Goal: Task Accomplishment & Management: Complete application form

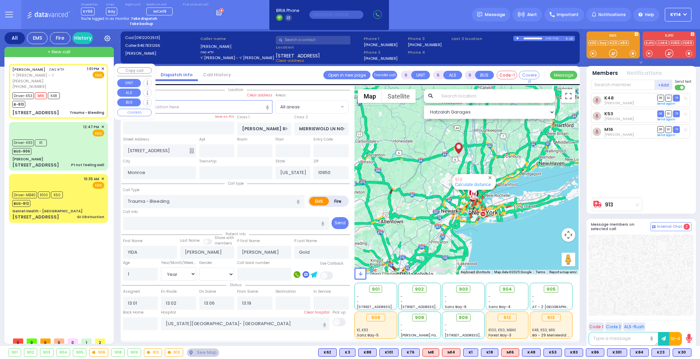
select select "Year"
select select "[DEMOGRAPHIC_DATA]"
click at [56, 138] on div "Driver-K83 K1 BUS-906" at bounding box center [58, 146] width 92 height 17
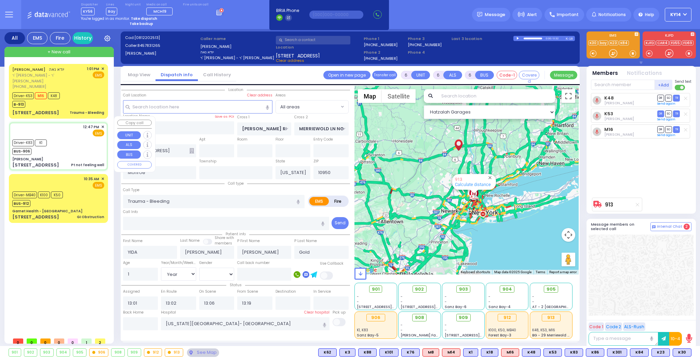
type input "1"
type input "0"
type input "1"
select select
type input "Pt not feeling well"
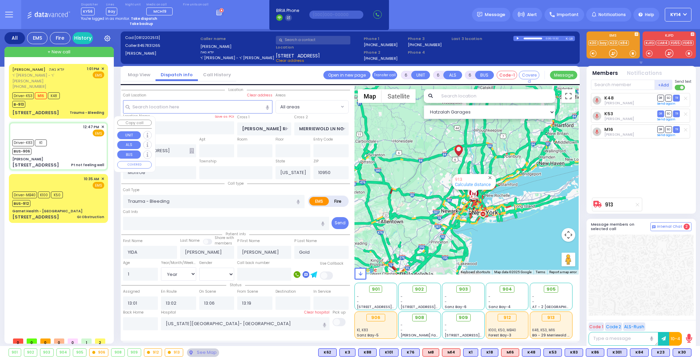
radio input "true"
type input "36"
select select "Year"
select select "[DEMOGRAPHIC_DATA]"
type input "12:47"
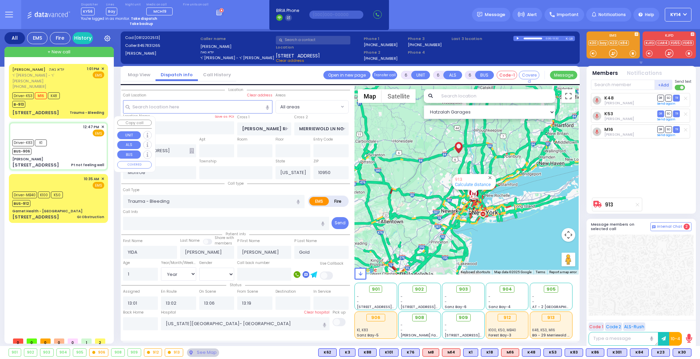
type input "12:50"
type input "13:20"
type input "Northwell Health [GEOGRAPHIC_DATA]"
select select "Hatzalah Garages"
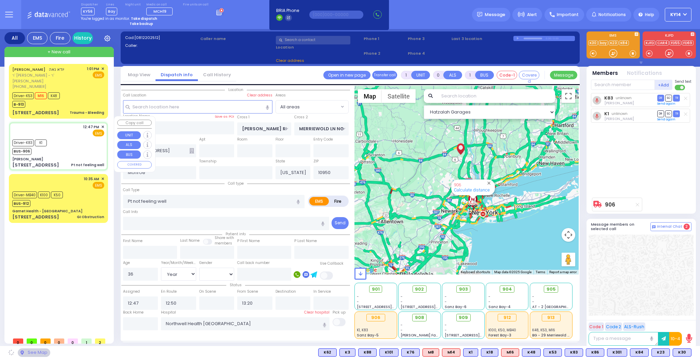
type input "[PERSON_NAME]"
type input "[GEOGRAPHIC_DATA]"
type input "[STREET_ADDRESS]"
type input "011"
type input "[PERSON_NAME]"
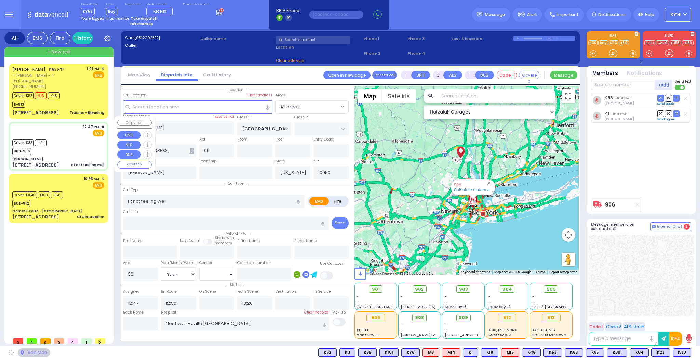
select select "SECTION 4"
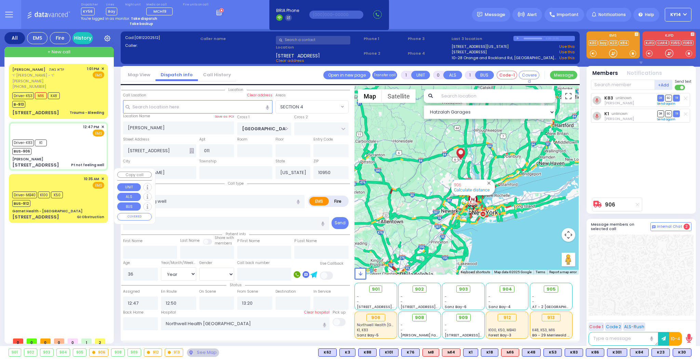
click at [61, 183] on div "10:35 AM ✕ EMS K100 K50" at bounding box center [58, 198] width 96 height 47
type input "6"
select select
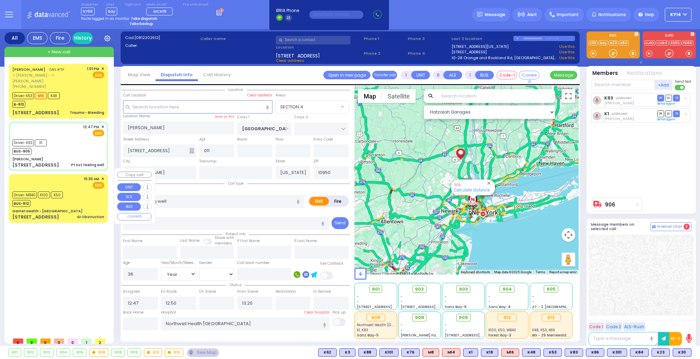
type input "GI Obstruction"
radio input "true"
type input "Mark"
type input "Itshakov"
type input "62"
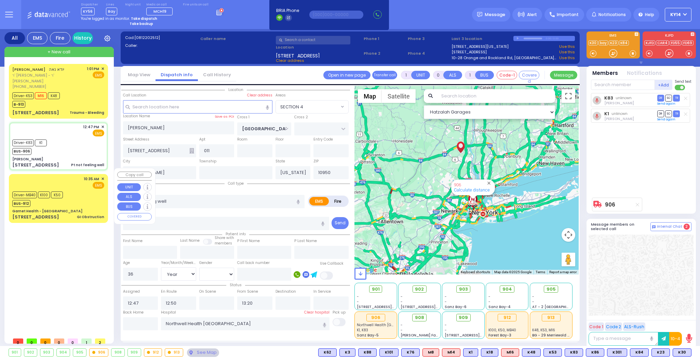
select select "Year"
select select "[DEMOGRAPHIC_DATA]"
type input "10:35"
type input "10:36"
type input "11:03"
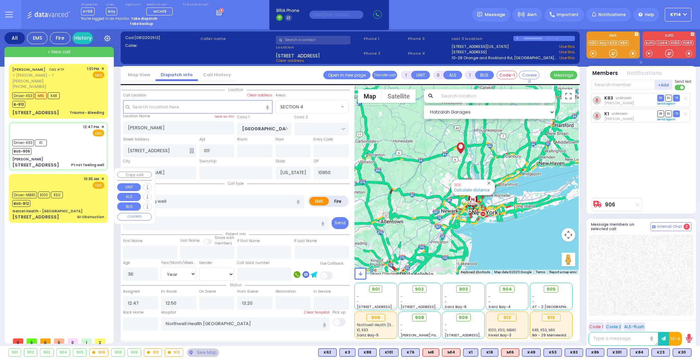
type input "11:19"
select select "Hatzalah Garages"
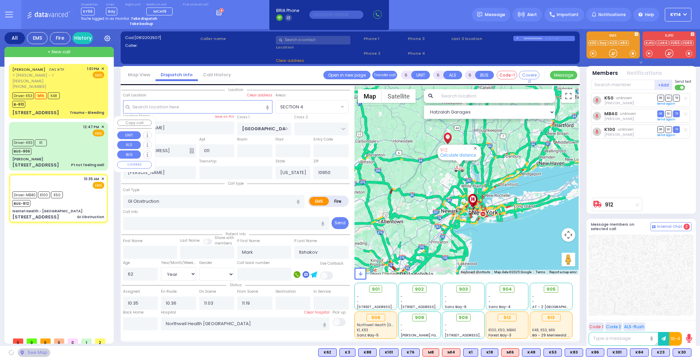
type input "Garnet Health - [GEOGRAPHIC_DATA]"
type input "GOLF LINKS RD"
type input "[GEOGRAPHIC_DATA]"
type input "[STREET_ADDRESS]"
type input "[GEOGRAPHIC_DATA]"
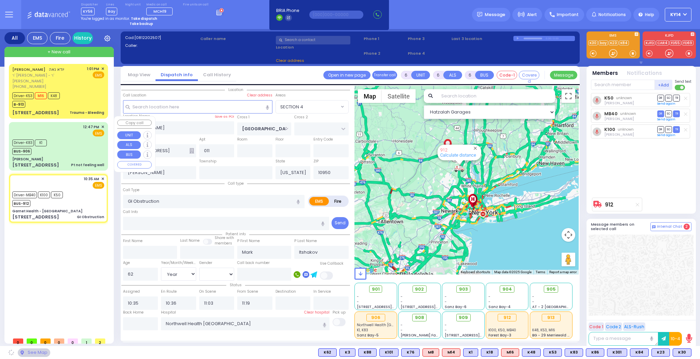
type input "10940"
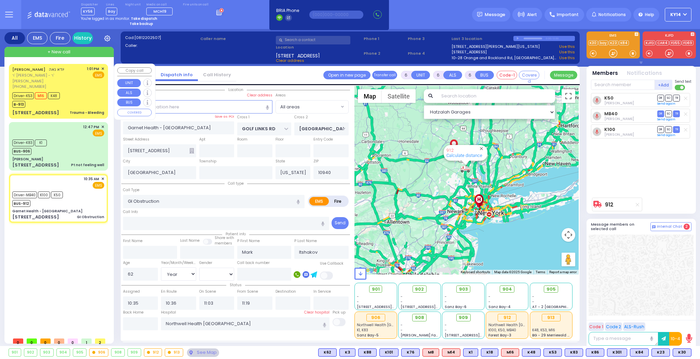
click at [49, 75] on span "ר' [PERSON_NAME] - ר' [PERSON_NAME]" at bounding box center [48, 77] width 72 height 11
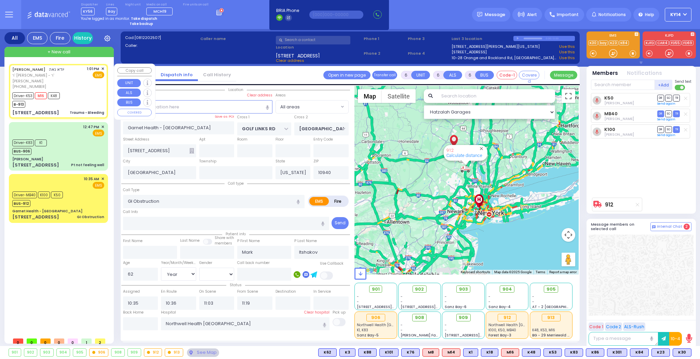
select select
type input "Trauma - Bleeding"
radio input "true"
type input "YIDA"
type input "[PERSON_NAME]"
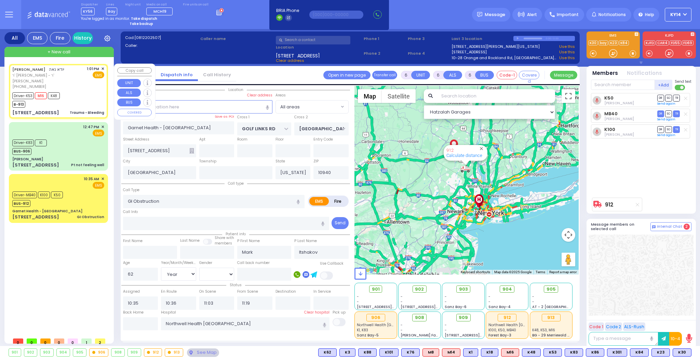
type input "[PERSON_NAME]"
type input "Gold"
type input "1"
select select "Year"
select select "[DEMOGRAPHIC_DATA]"
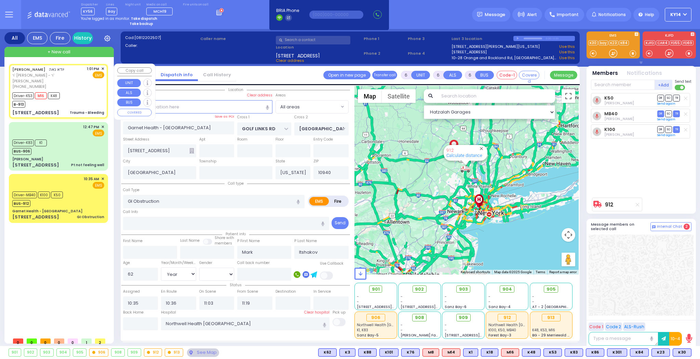
type input "13:01"
type input "13:02"
type input "13:06"
type input "13:19"
type input "[US_STATE][GEOGRAPHIC_DATA]- [GEOGRAPHIC_DATA]"
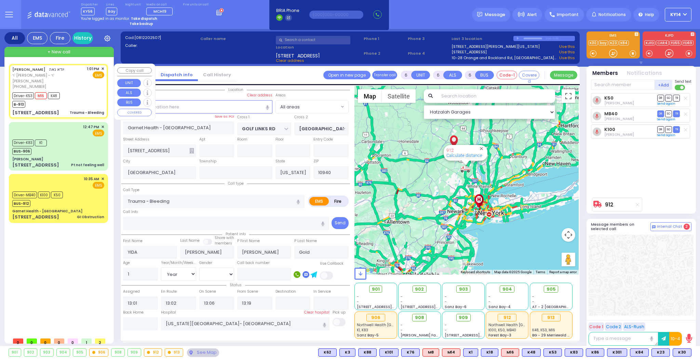
type input "[PERSON_NAME] RD"
type input "MERRIEWOLD LN NORTH"
type input "[STREET_ADDRESS]"
type input "Monroe"
type input "10950"
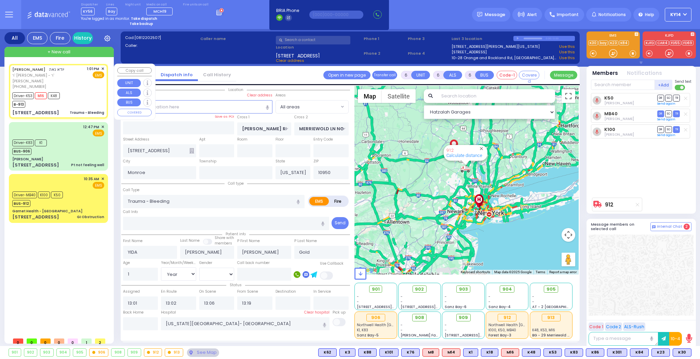
select select "Hatzalah Garages"
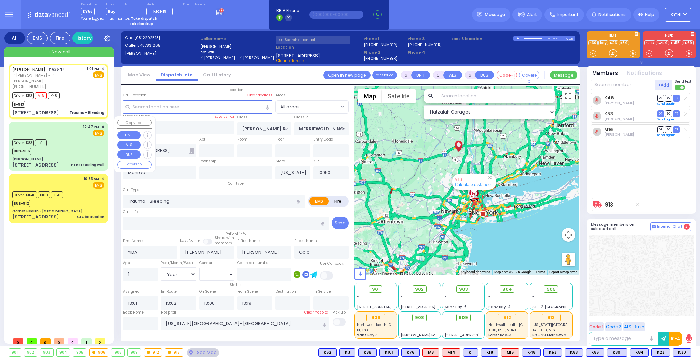
click at [68, 141] on div "Driver-K83 K1 BUS-906" at bounding box center [58, 146] width 92 height 17
type input "1"
type input "0"
type input "1"
select select
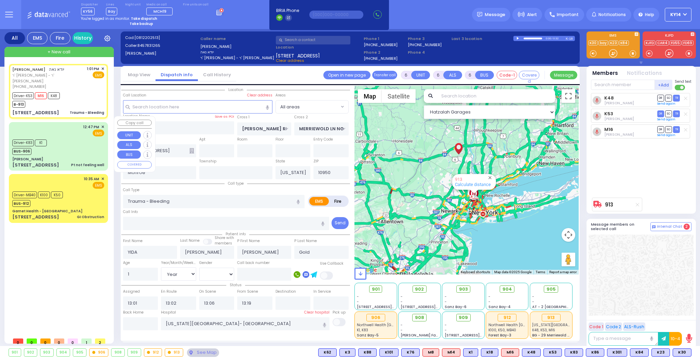
type input "Pt not feeling well"
radio input "true"
type input "36"
select select "Year"
select select "[DEMOGRAPHIC_DATA]"
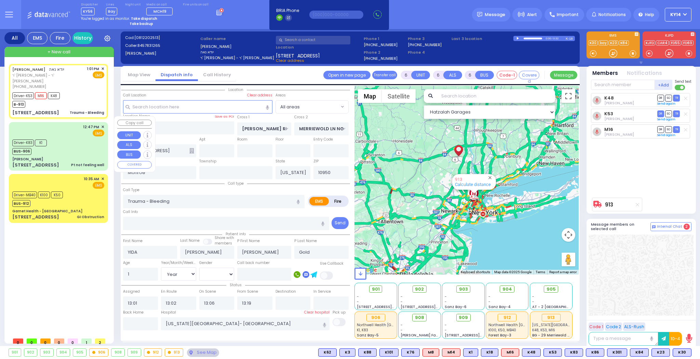
type input "12:47"
type input "12:50"
type input "13:20"
type input "Northwell Health [GEOGRAPHIC_DATA]"
select select "Hatzalah Garages"
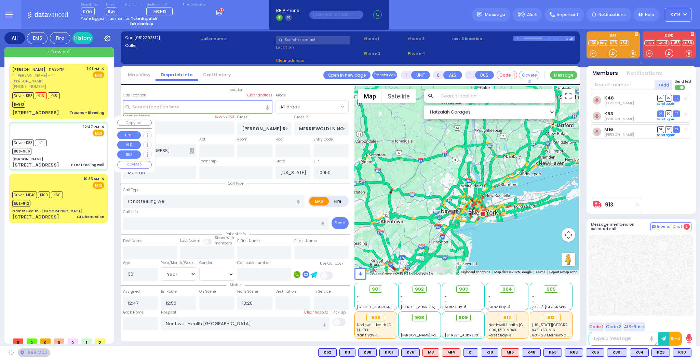
type input "[PERSON_NAME]"
type input "[GEOGRAPHIC_DATA]"
type input "[STREET_ADDRESS]"
type input "011"
type input "[PERSON_NAME]"
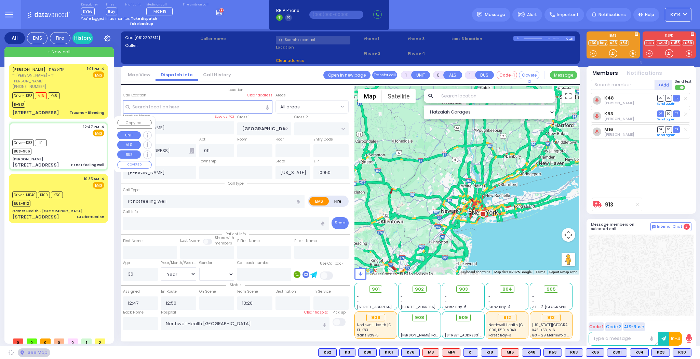
select select "SECTION 4"
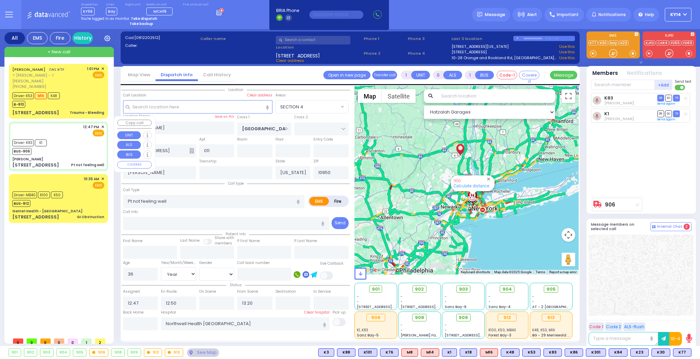
type input "6"
select select
radio input "true"
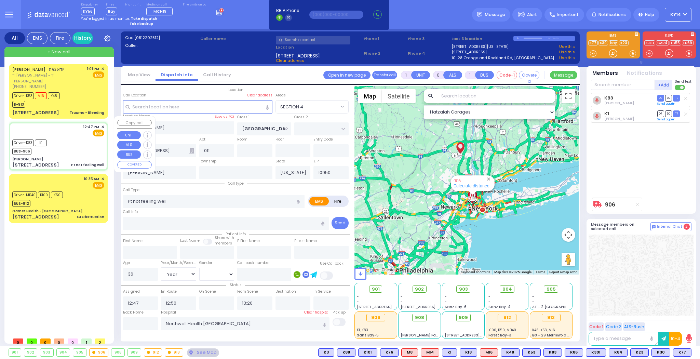
type input "Unknown"
select select "Year"
select select "[DEMOGRAPHIC_DATA]"
select select "Hatzalah Garages"
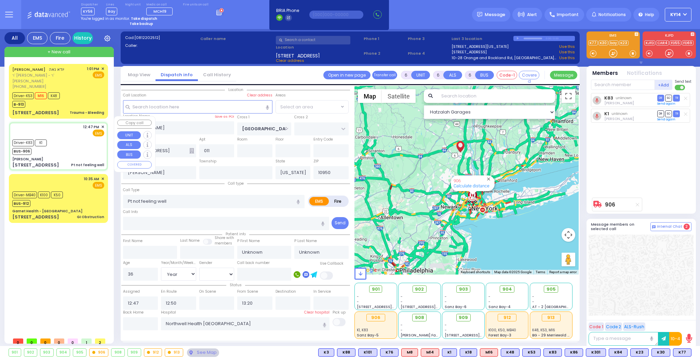
select select "SECTION 4"
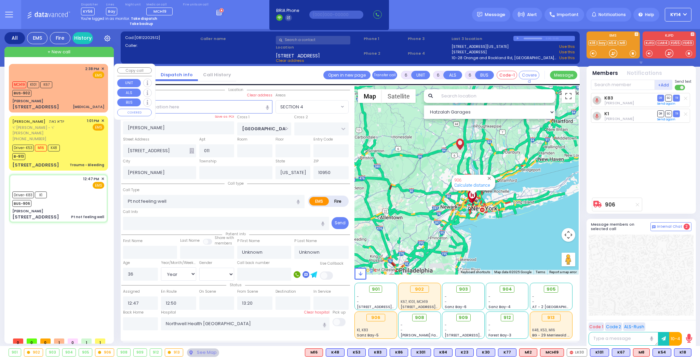
click at [67, 82] on div "MCH19 K101 K67 BUS-902" at bounding box center [58, 88] width 92 height 17
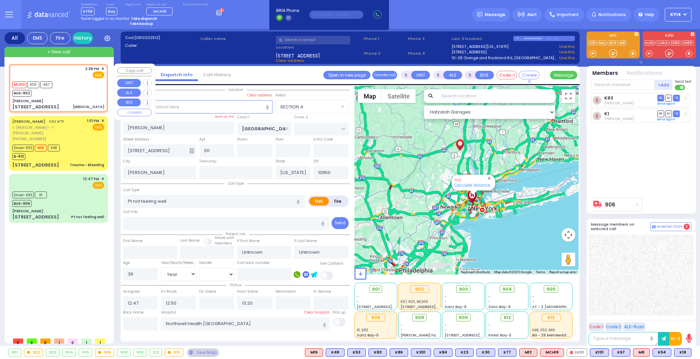
type input "1"
select select
type input "[MEDICAL_DATA]"
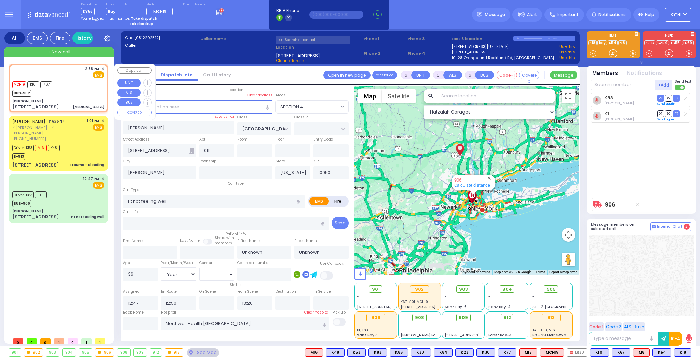
radio input "true"
type input "77"
select select "Year"
select select "[DEMOGRAPHIC_DATA]"
type input "14:38"
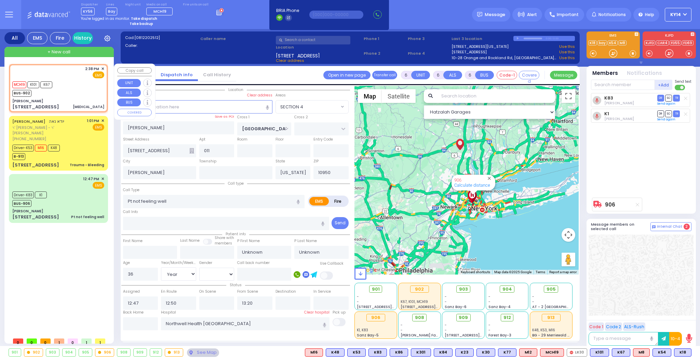
type input "14:41"
select select "Hatzalah Garages"
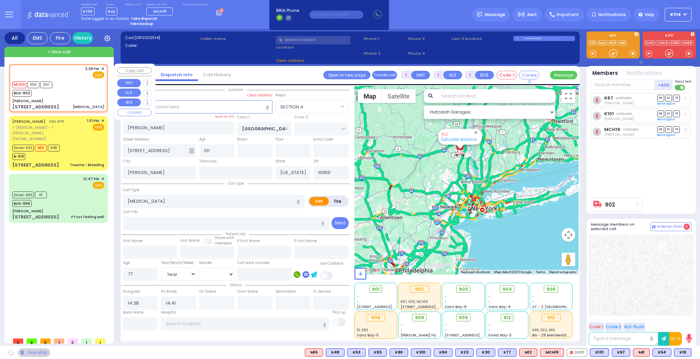
select select "SECTION 4"
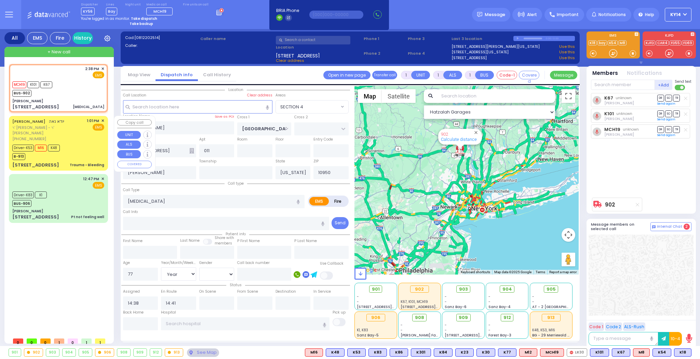
click at [71, 131] on div "[PERSON_NAME] ר' [PERSON_NAME] - ר' [PERSON_NAME] [PHONE_NUMBER] 1:01 PM ✕ EMS" at bounding box center [58, 130] width 92 height 24
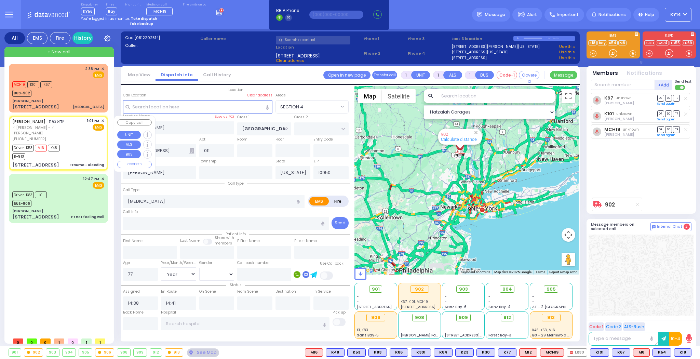
type input "6"
select select
type input "Trauma - Bleeding"
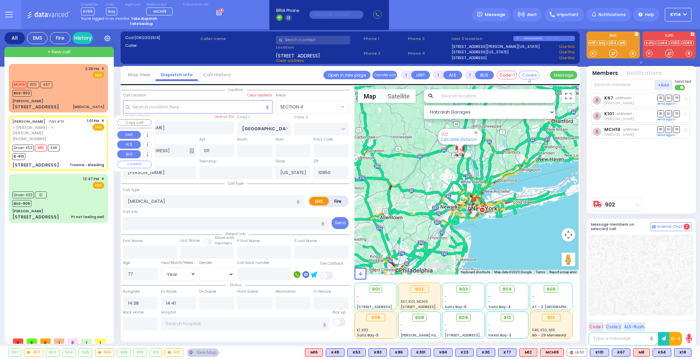
radio input "true"
type input "YIDA"
type input "[PERSON_NAME]"
type input "Gold"
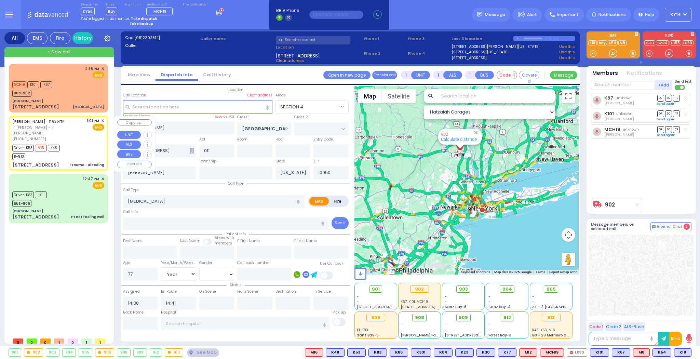
type input "1"
select select "Year"
select select "[DEMOGRAPHIC_DATA]"
type input "13:01"
type input "13:02"
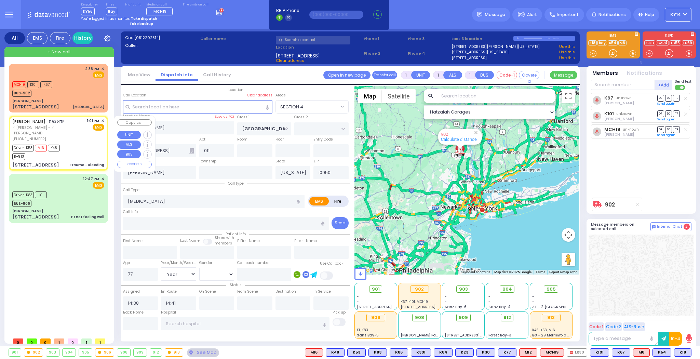
type input "13:06"
type input "13:19"
type input "14:20"
type input "14:23"
type input "[US_STATE][GEOGRAPHIC_DATA]- [GEOGRAPHIC_DATA]"
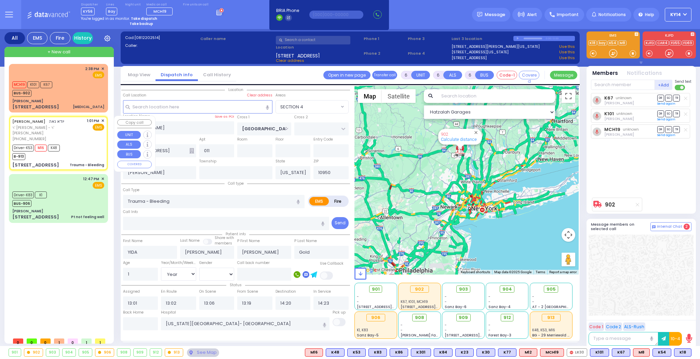
type input "[PERSON_NAME] RD"
type input "MERRIEWOLD LN NORTH"
type input "[STREET_ADDRESS]"
type input "Monroe"
select select "Hatzalah Garages"
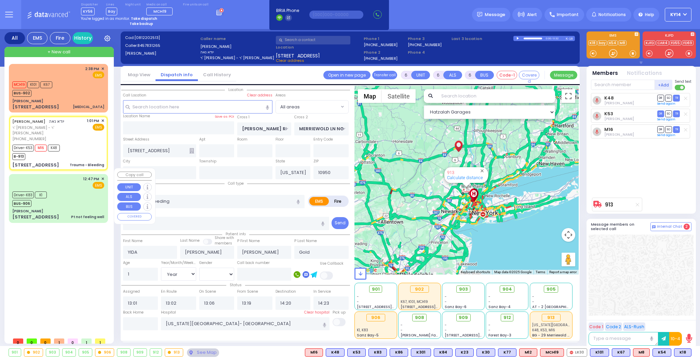
click at [66, 178] on div "12:47 PM ✕ EMS" at bounding box center [58, 182] width 92 height 13
select select
type input "Pt not feeling well"
radio input "true"
type input "Unknown"
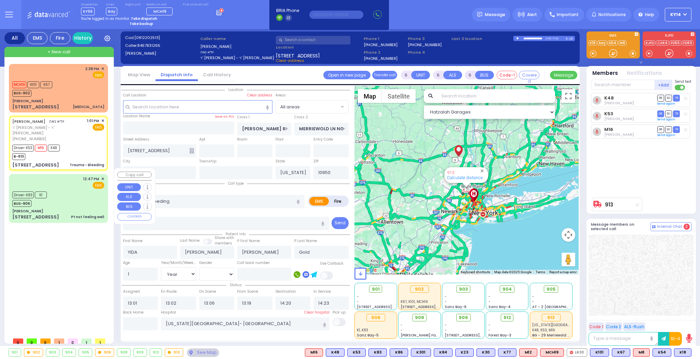
type input "Unknown"
type input "36"
select select "Year"
select select "[DEMOGRAPHIC_DATA]"
type input "12:47"
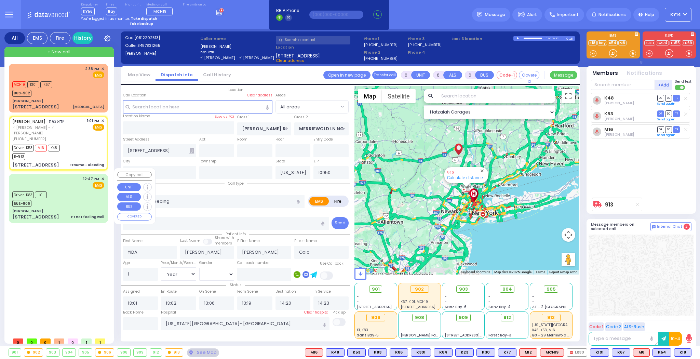
type input "12:50"
type input "13:20"
type input "Northwell Health [GEOGRAPHIC_DATA]"
select select "Hatzalah Garages"
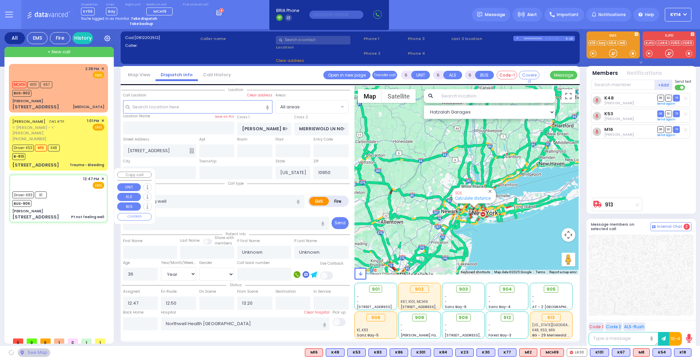
type input "[PERSON_NAME]"
type input "[GEOGRAPHIC_DATA]"
type input "[STREET_ADDRESS]"
type input "011"
type input "[PERSON_NAME]"
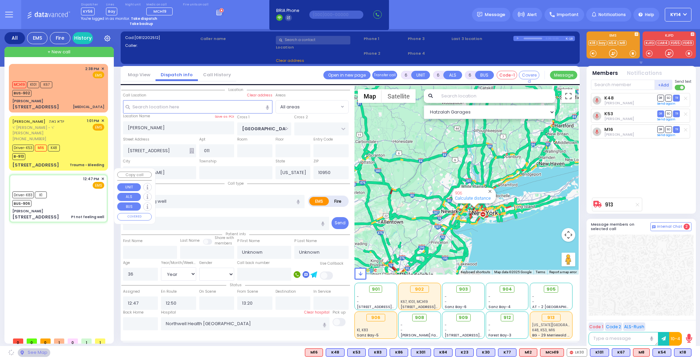
select select "SECTION 4"
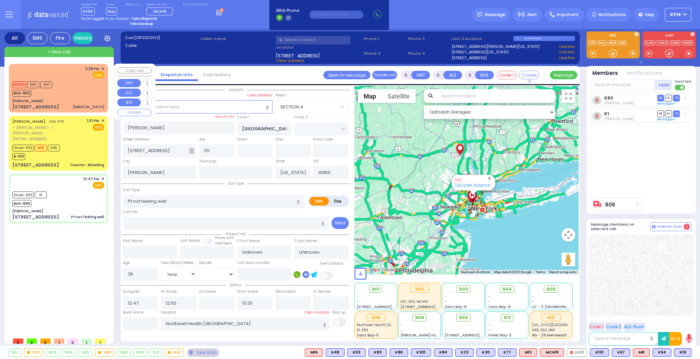
click at [70, 80] on div "MCH19 K101 K67 BUS-902" at bounding box center [58, 88] width 92 height 17
type input "1"
select select
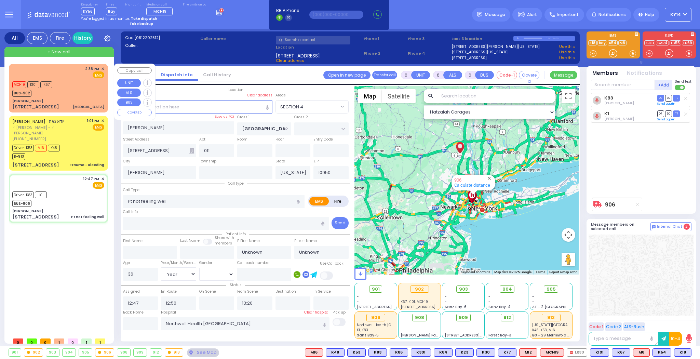
type input "[MEDICAL_DATA]"
radio input "true"
type input "77"
select select "Year"
select select "[DEMOGRAPHIC_DATA]"
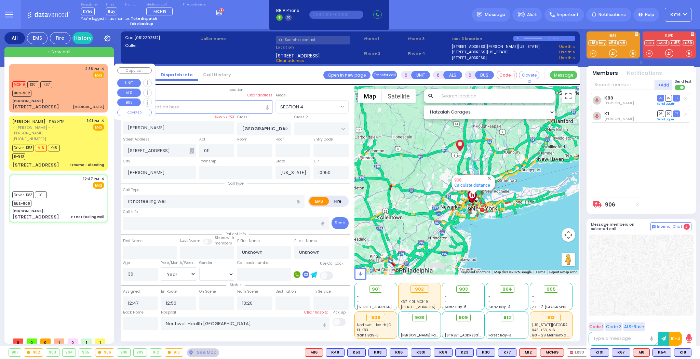
type input "14:38"
type input "14:41"
select select "Hatzalah Garages"
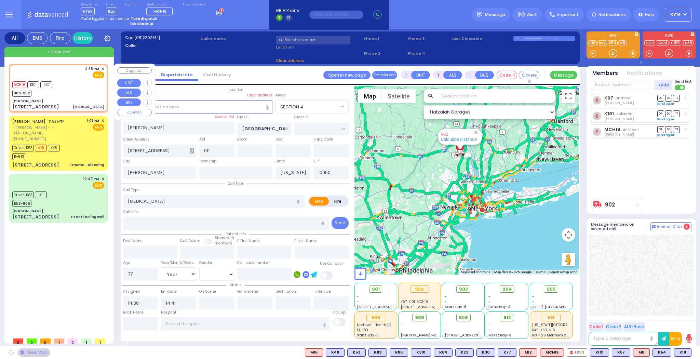
select select "SECTION 4"
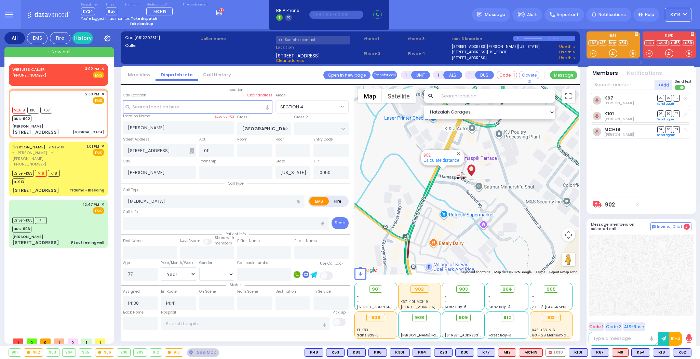
type input "6"
select select
